Goal: Communication & Community: Connect with others

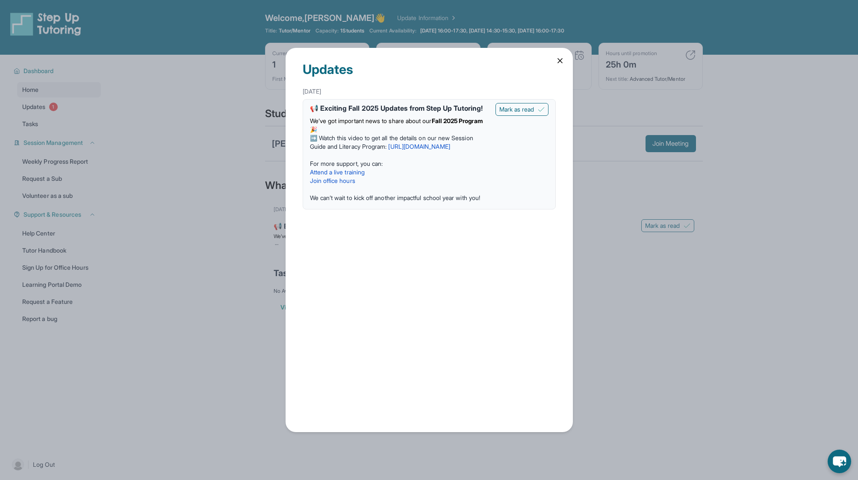
click at [561, 58] on icon at bounding box center [559, 60] width 9 height 9
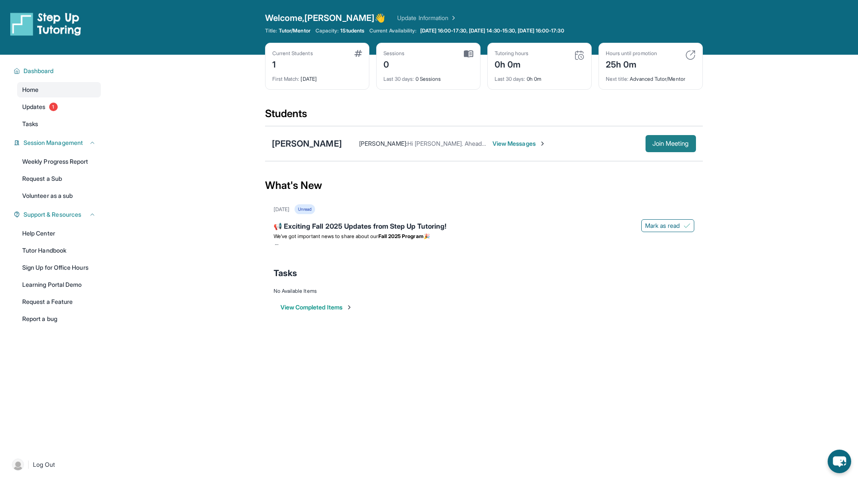
click at [691, 141] on button "Join Meeting" at bounding box center [670, 143] width 50 height 17
click at [63, 282] on link "Learning Portal Demo" at bounding box center [59, 284] width 84 height 15
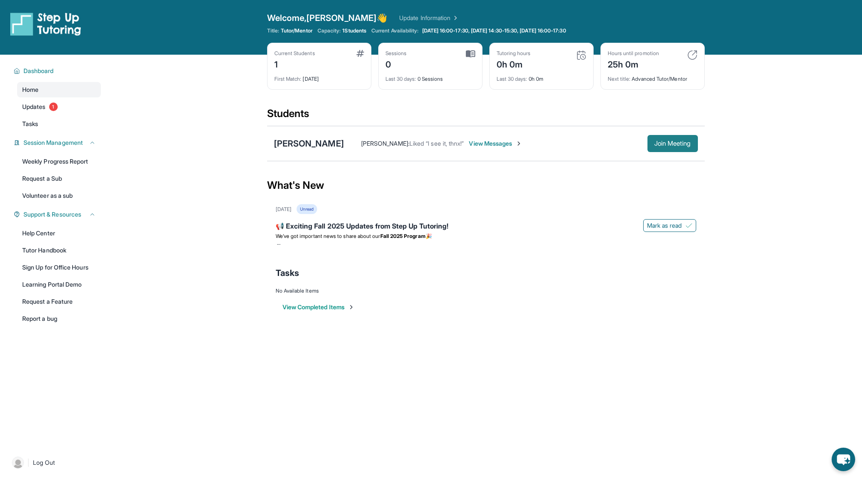
click at [659, 143] on span "Join Meeting" at bounding box center [672, 143] width 37 height 5
click at [660, 141] on span "Join Meeting" at bounding box center [672, 143] width 37 height 5
click at [469, 144] on span "View Messages" at bounding box center [495, 143] width 53 height 9
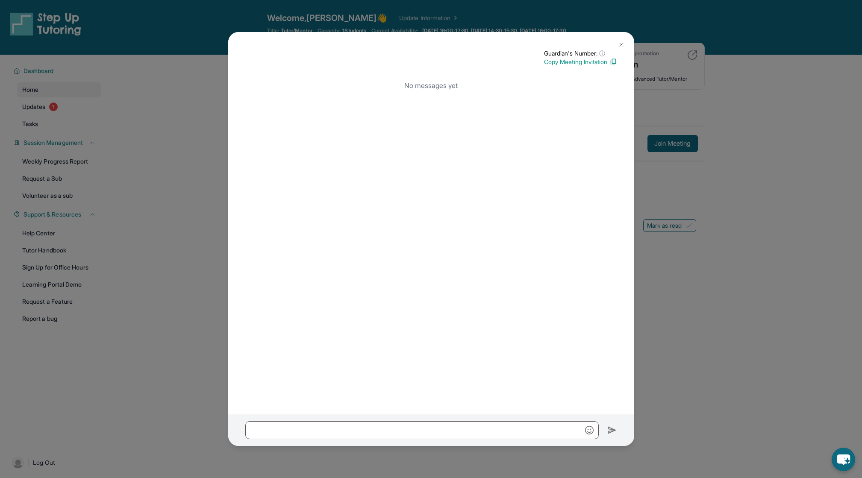
click at [620, 45] on img at bounding box center [621, 44] width 7 height 7
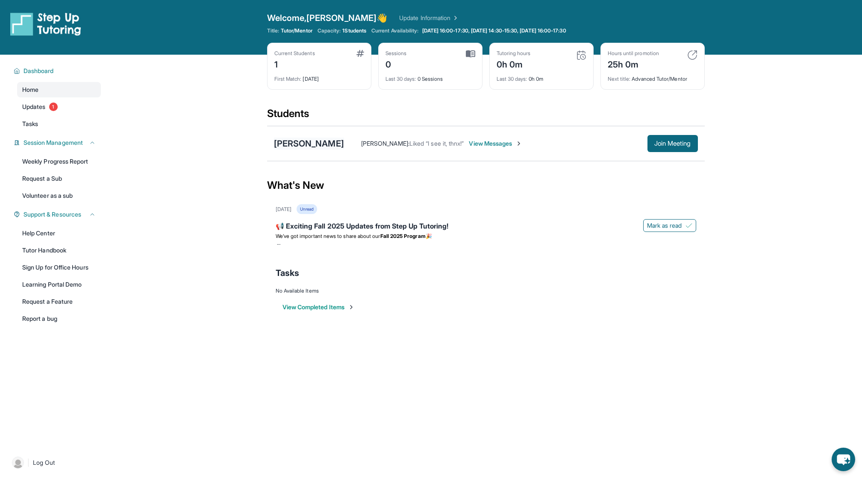
click at [291, 138] on div "[PERSON_NAME]" at bounding box center [309, 144] width 70 height 12
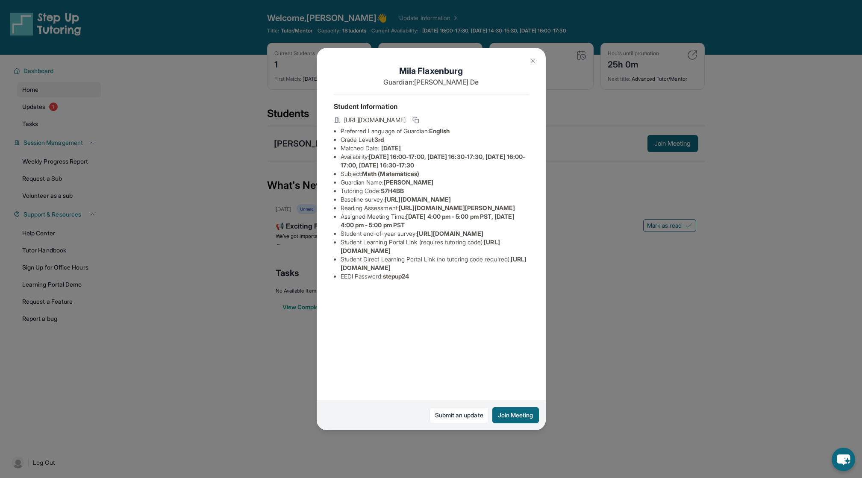
click at [589, 356] on div "[PERSON_NAME] Guardian: [PERSON_NAME] Student Information [URL][DOMAIN_NAME] Pr…" at bounding box center [431, 239] width 862 height 478
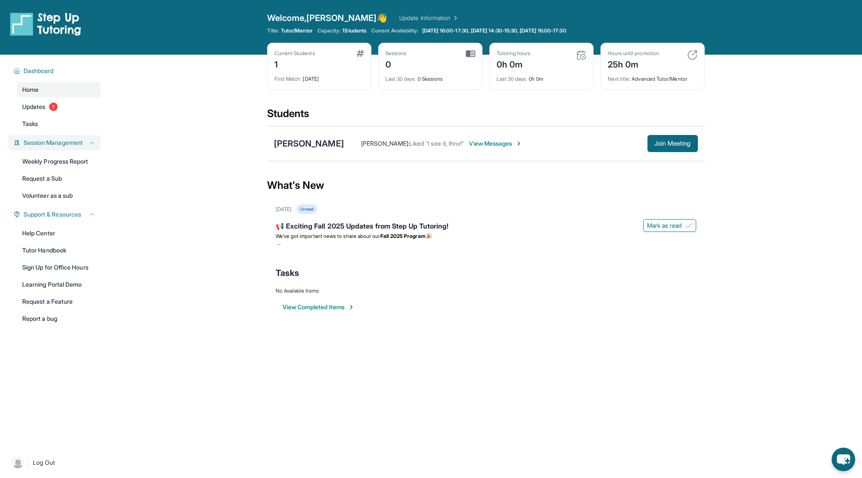
click at [42, 144] on span "Session Management" at bounding box center [53, 142] width 59 height 9
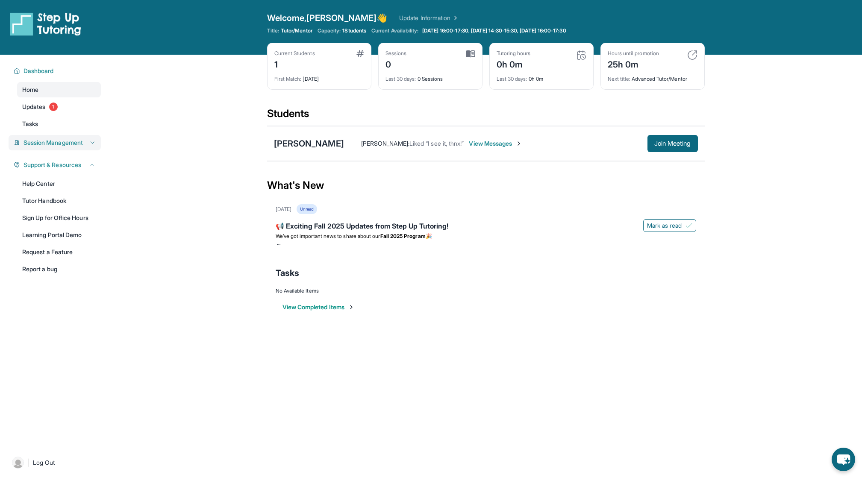
click at [42, 144] on span "Session Management" at bounding box center [53, 142] width 59 height 9
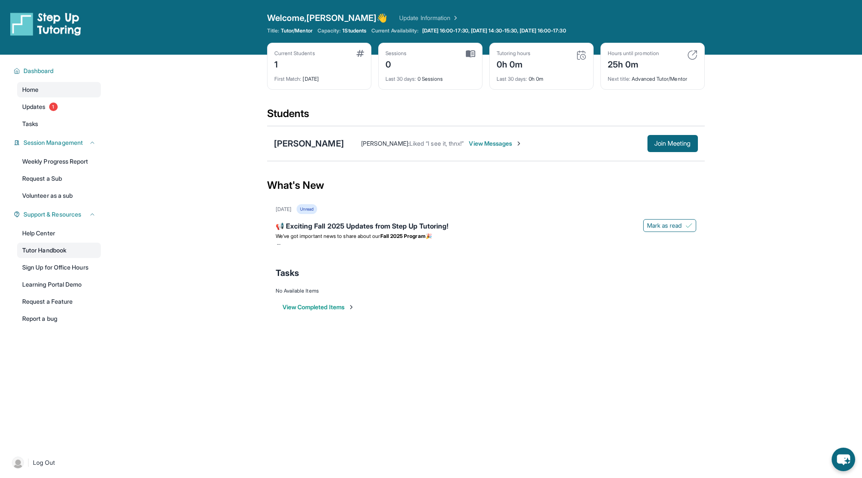
click at [60, 253] on link "Tutor Handbook" at bounding box center [59, 250] width 84 height 15
click at [656, 142] on span "Join Meeting" at bounding box center [672, 143] width 37 height 5
click at [683, 145] on span "Join Meeting" at bounding box center [672, 143] width 37 height 5
click at [473, 145] on span "View Messages" at bounding box center [495, 143] width 53 height 9
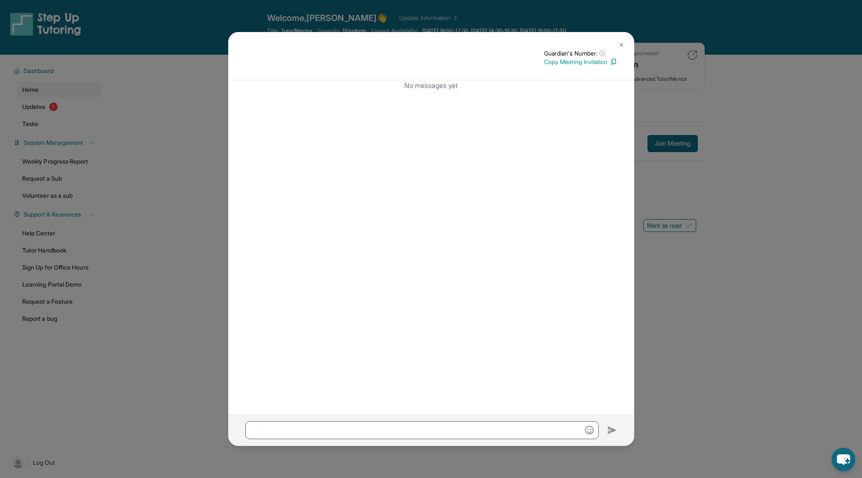
click at [613, 63] on img at bounding box center [613, 62] width 8 height 8
click at [613, 60] on img at bounding box center [613, 62] width 8 height 8
click at [622, 43] on img at bounding box center [621, 44] width 7 height 7
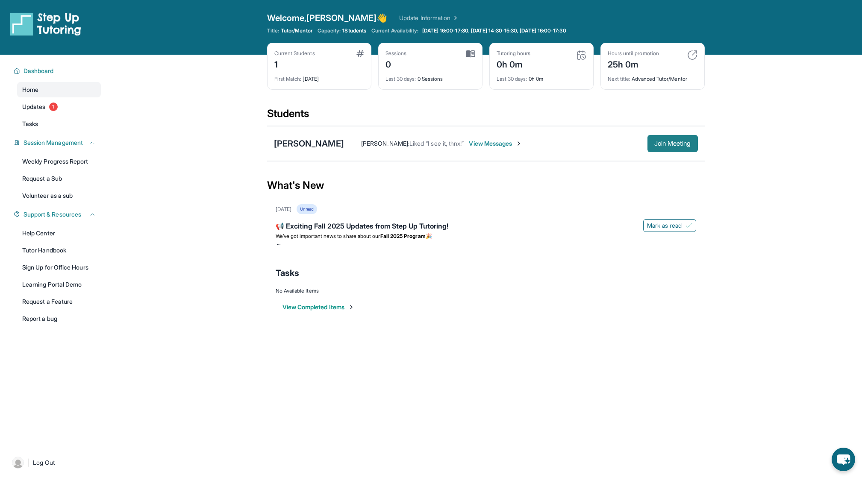
click at [660, 145] on span "Join Meeting" at bounding box center [672, 143] width 37 height 5
click at [661, 136] on button "Join Meeting" at bounding box center [672, 143] width 50 height 17
click at [306, 143] on div "[PERSON_NAME]" at bounding box center [309, 144] width 70 height 12
